Goal: Check status: Check status

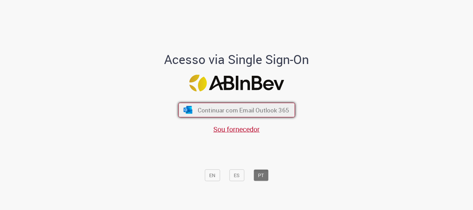
click at [251, 113] on span "Continuar com Email Outlook 365" at bounding box center [243, 110] width 91 height 8
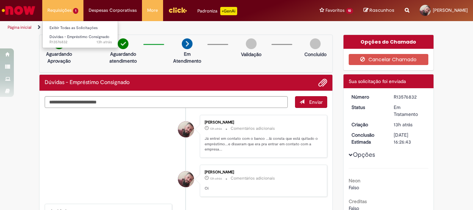
click at [71, 10] on li "Requisições 1 Exibir Todas as Solicitações Dúvidas - Empréstimo Consignado 13h …" at bounding box center [62, 10] width 41 height 21
click at [64, 9] on li "Requisições 1 Exibir Todas as Solicitações Dúvidas - Empréstimo Consignado 13h …" at bounding box center [62, 10] width 41 height 21
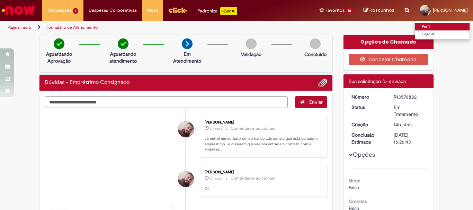
click at [418, 26] on link "Perfil" at bounding box center [442, 27] width 55 height 8
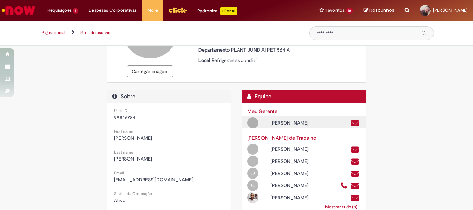
scroll to position [177, 0]
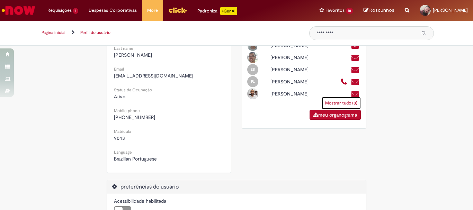
click at [346, 108] on link "Mostrar tudo (8)" at bounding box center [341, 103] width 39 height 12
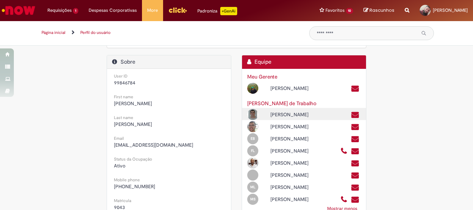
scroll to position [39, 0]
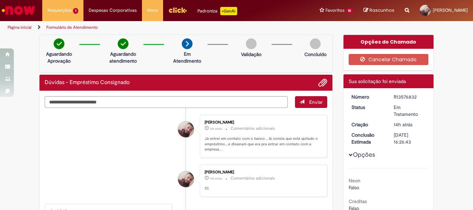
click at [251, 43] on img at bounding box center [251, 43] width 11 height 11
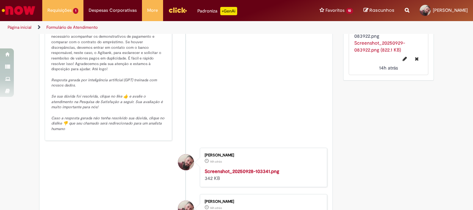
scroll to position [243, 0]
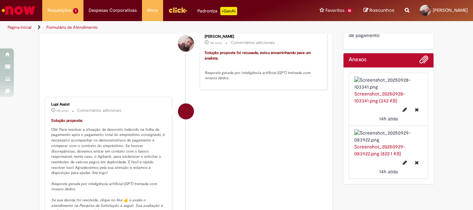
click at [385, 90] on img at bounding box center [388, 84] width 69 height 14
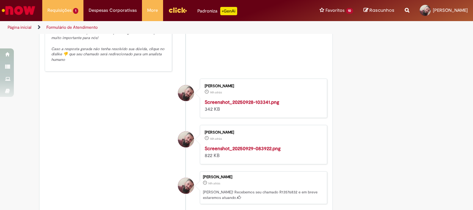
scroll to position [520, 0]
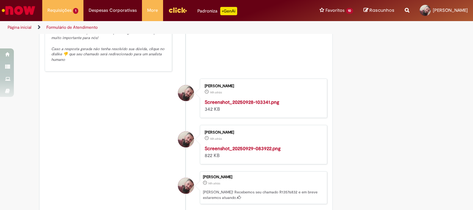
scroll to position [347, 0]
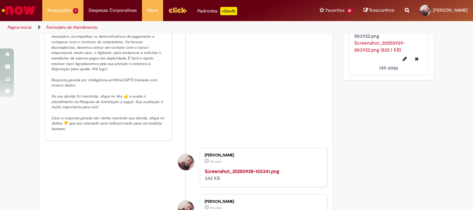
click at [391, 40] on img at bounding box center [388, 33] width 69 height 14
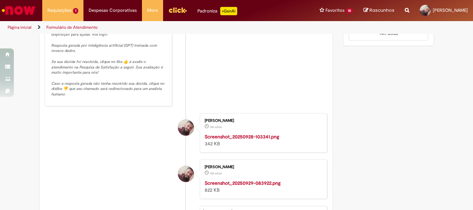
scroll to position [416, 0]
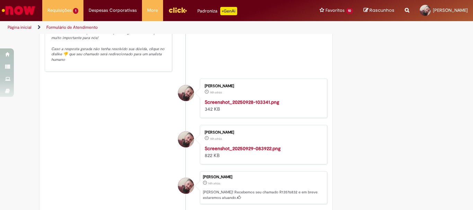
drag, startPoint x: 227, startPoint y: 141, endPoint x: 323, endPoint y: 160, distance: 98.3
drag, startPoint x: 323, startPoint y: 160, endPoint x: 243, endPoint y: 179, distance: 82.2
click at [243, 105] on strong "Screenshot_20250928-103341.png" at bounding box center [242, 102] width 75 height 6
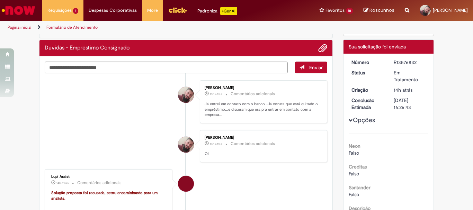
scroll to position [0, 0]
